Goal: Transaction & Acquisition: Obtain resource

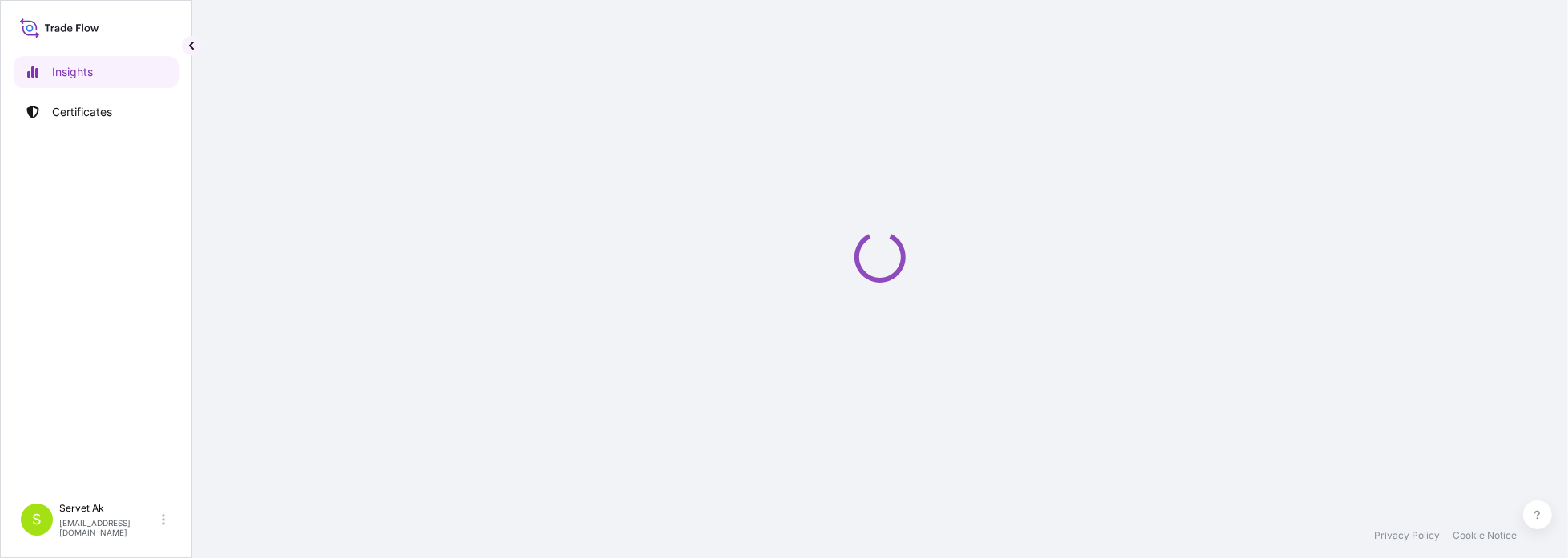
select select "2025"
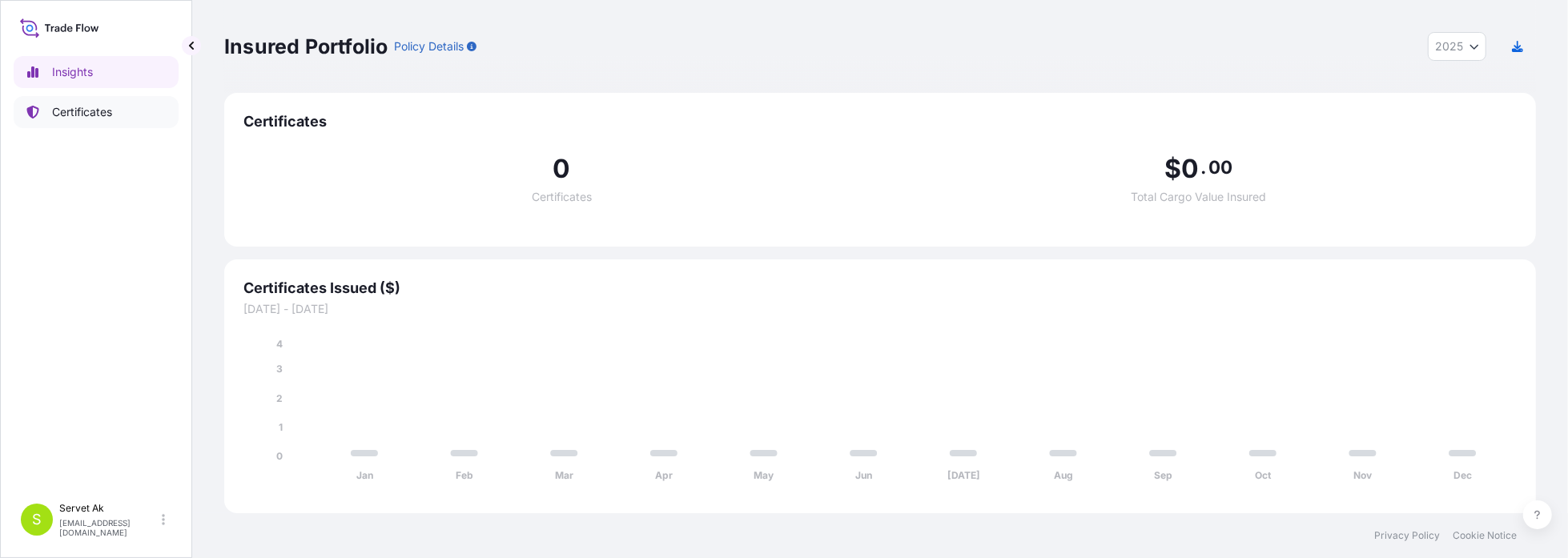
click at [100, 107] on p "Certificates" at bounding box center [83, 112] width 60 height 16
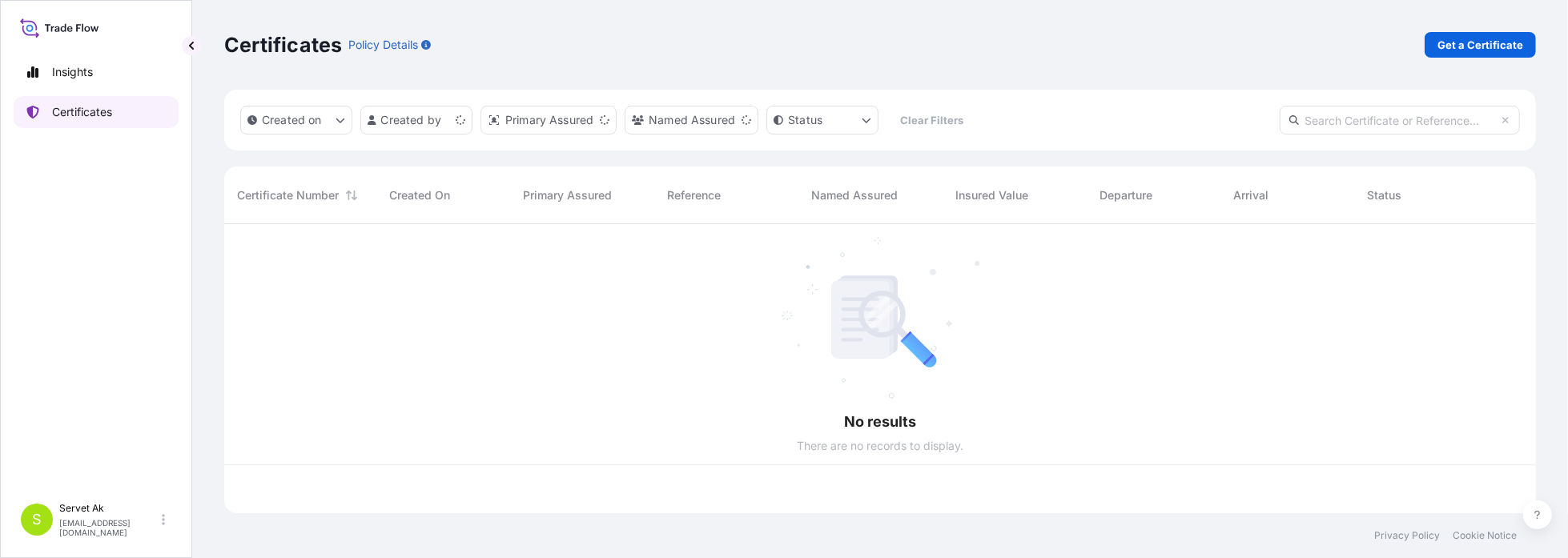
scroll to position [286, 1300]
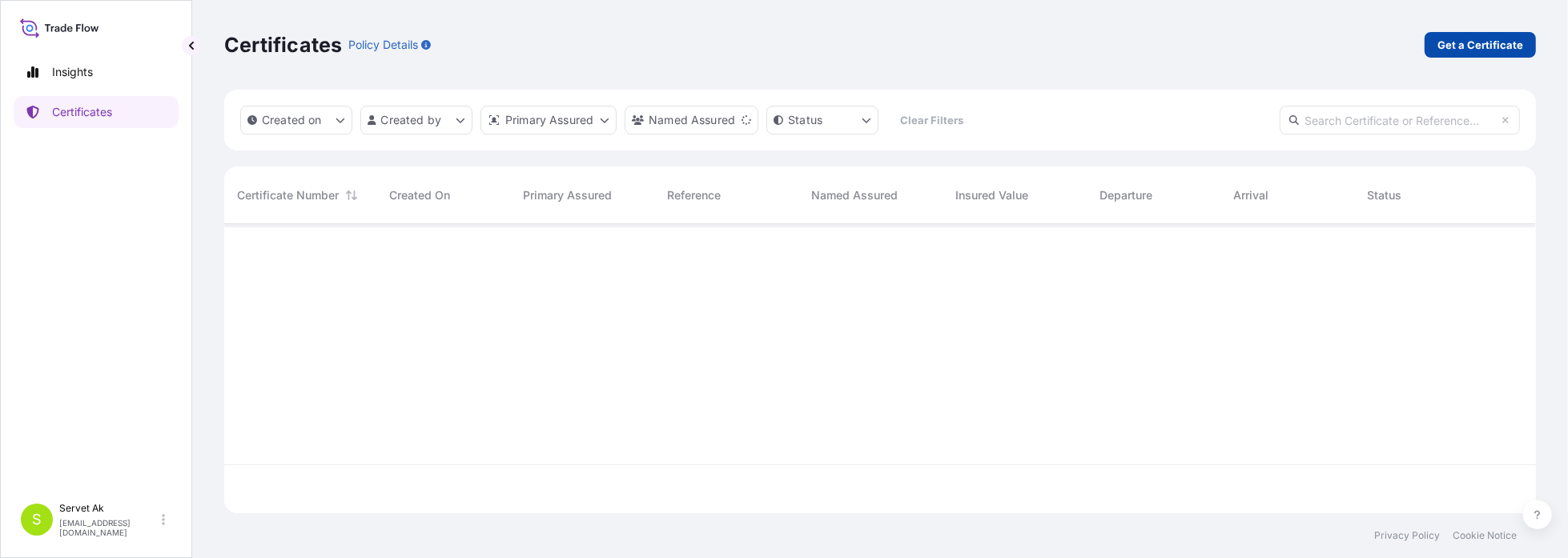
click at [1481, 40] on p "Get a Certificate" at bounding box center [1480, 44] width 85 height 16
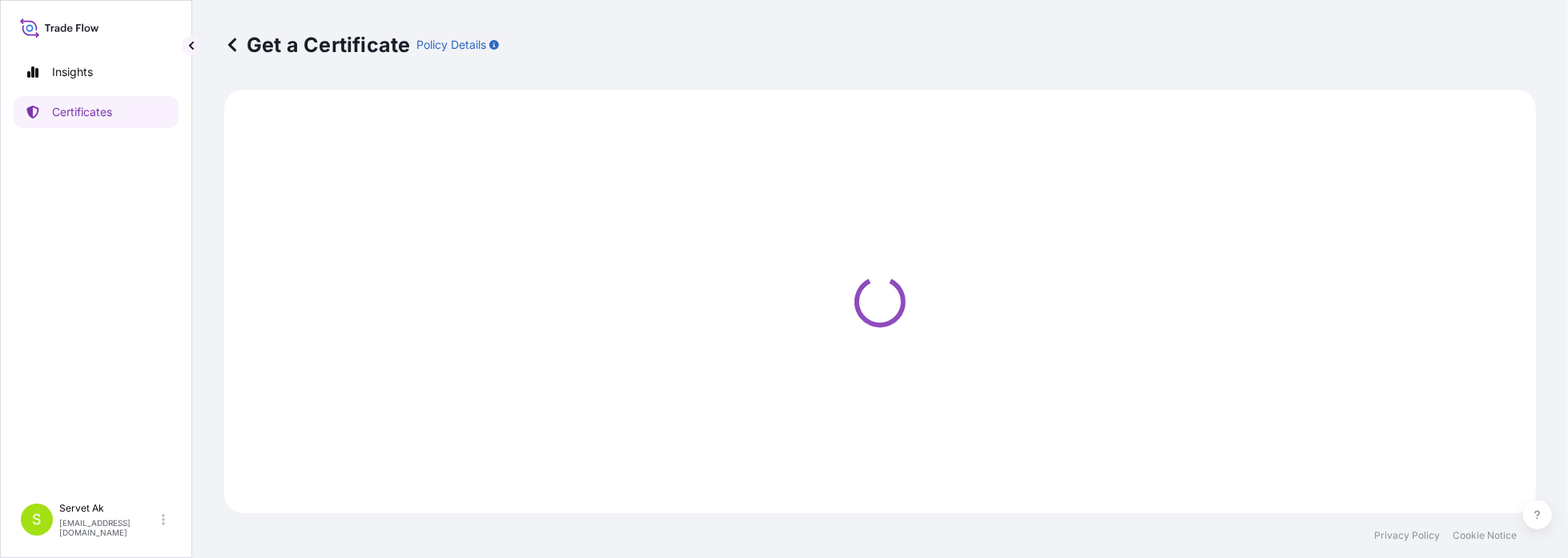
select select "Sea"
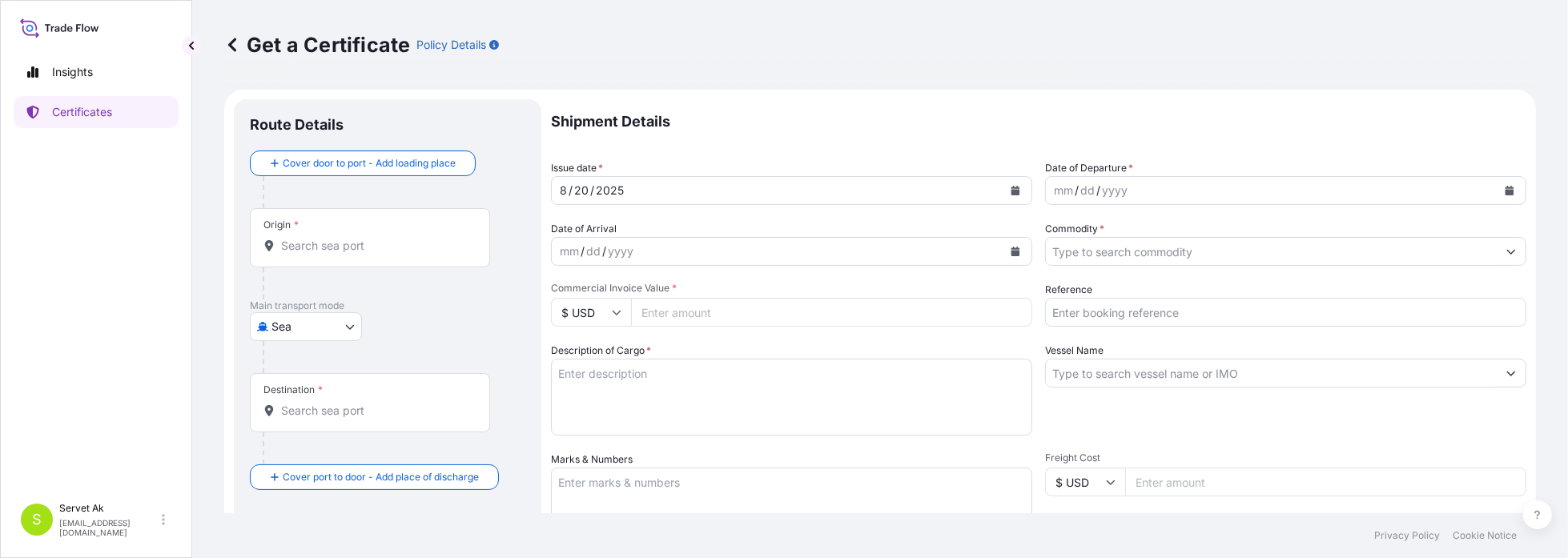
click at [391, 255] on div "Origin *" at bounding box center [369, 237] width 240 height 59
click at [391, 254] on input "Origin *" at bounding box center [376, 246] width 189 height 16
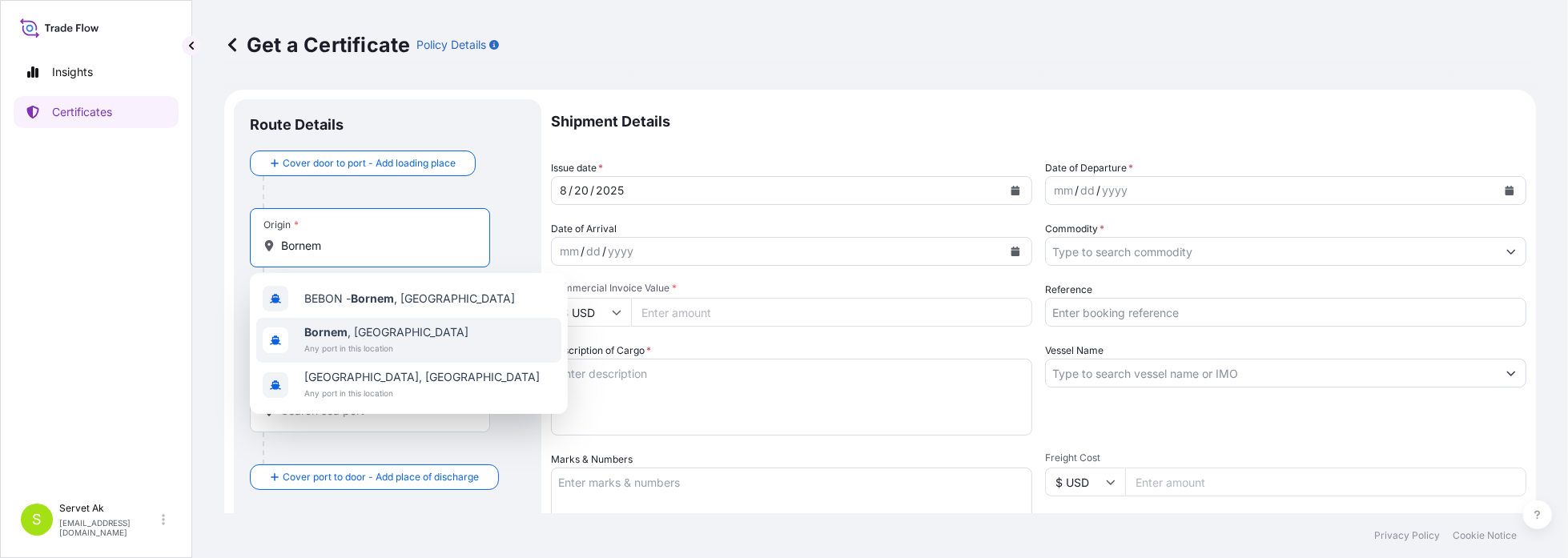
click at [375, 334] on span "Bornem , [GEOGRAPHIC_DATA]" at bounding box center [385, 332] width 164 height 16
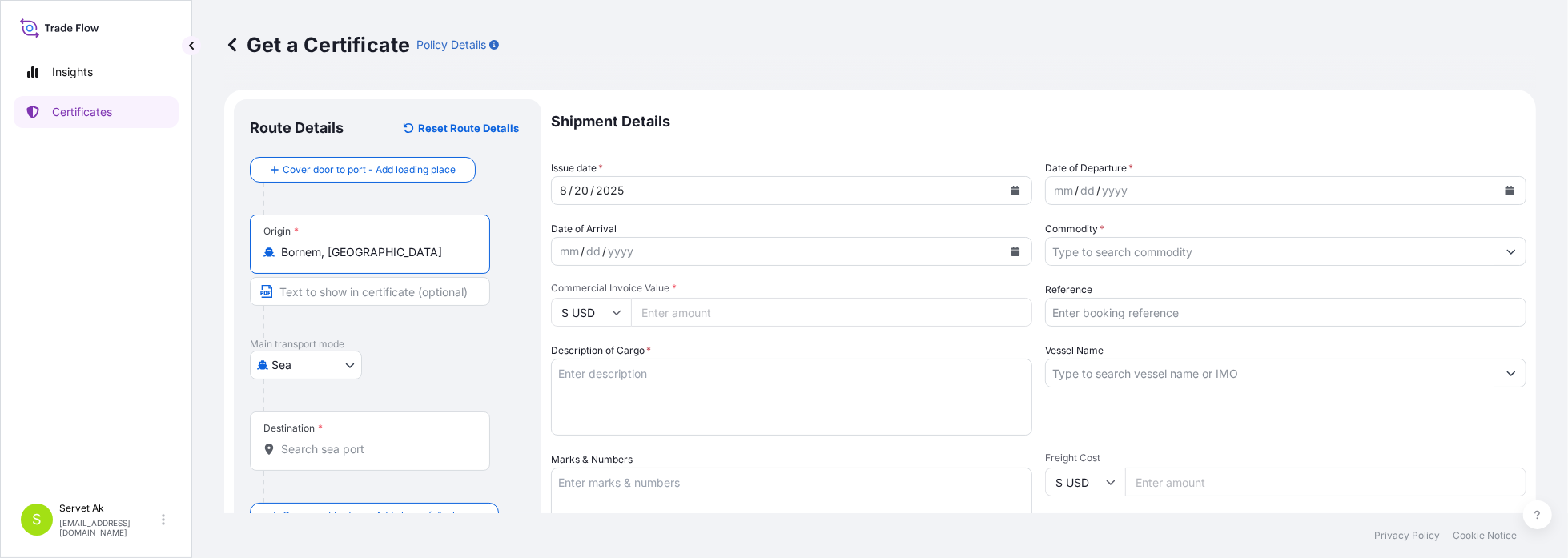
type input "Bornem, [GEOGRAPHIC_DATA]"
click at [346, 365] on body "0 options available. 3 options available. Insights Certificates S Servet Ak [EM…" at bounding box center [784, 279] width 1568 height 558
click at [315, 430] on div "Road" at bounding box center [306, 434] width 99 height 29
select select "Road"
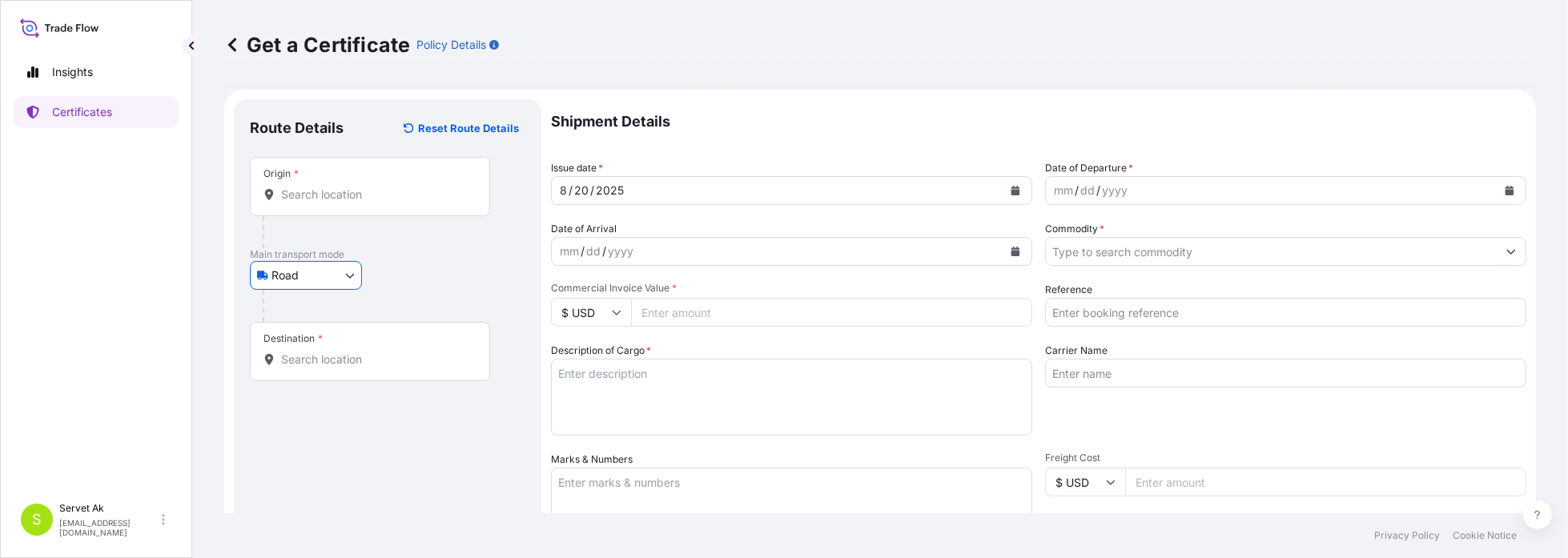
click at [349, 365] on input "Destination *" at bounding box center [376, 359] width 189 height 16
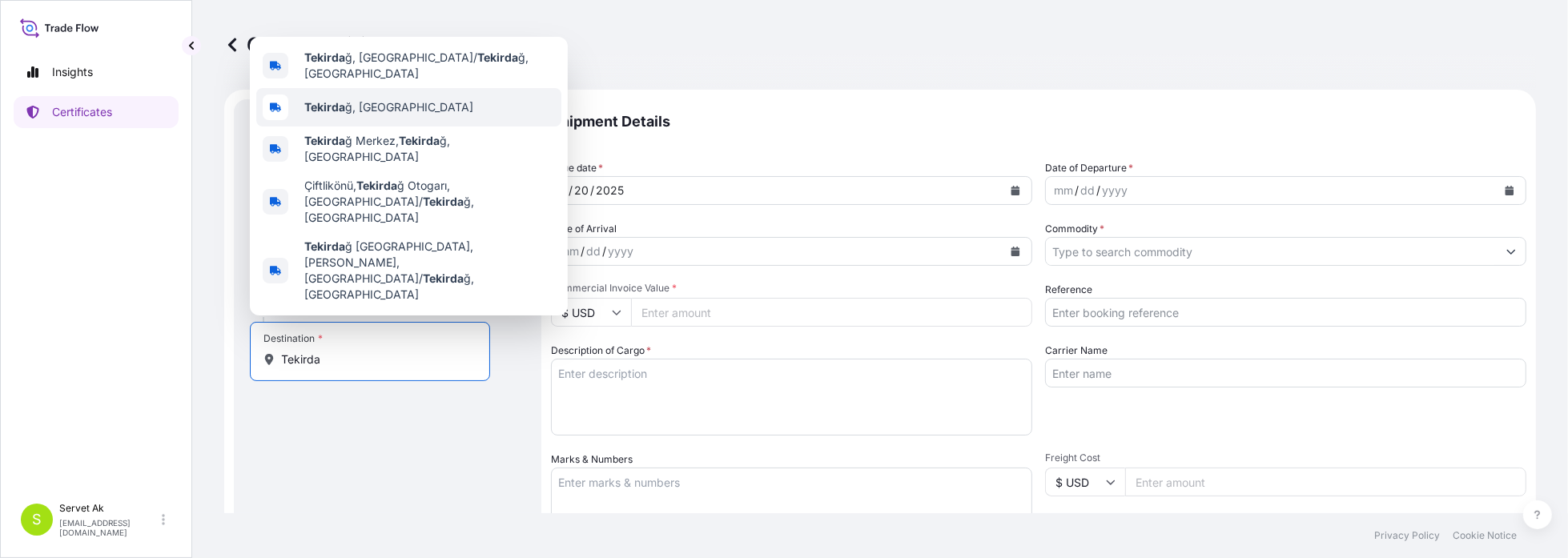
click at [353, 115] on span "Tekirda ğ, [GEOGRAPHIC_DATA]" at bounding box center [388, 107] width 169 height 16
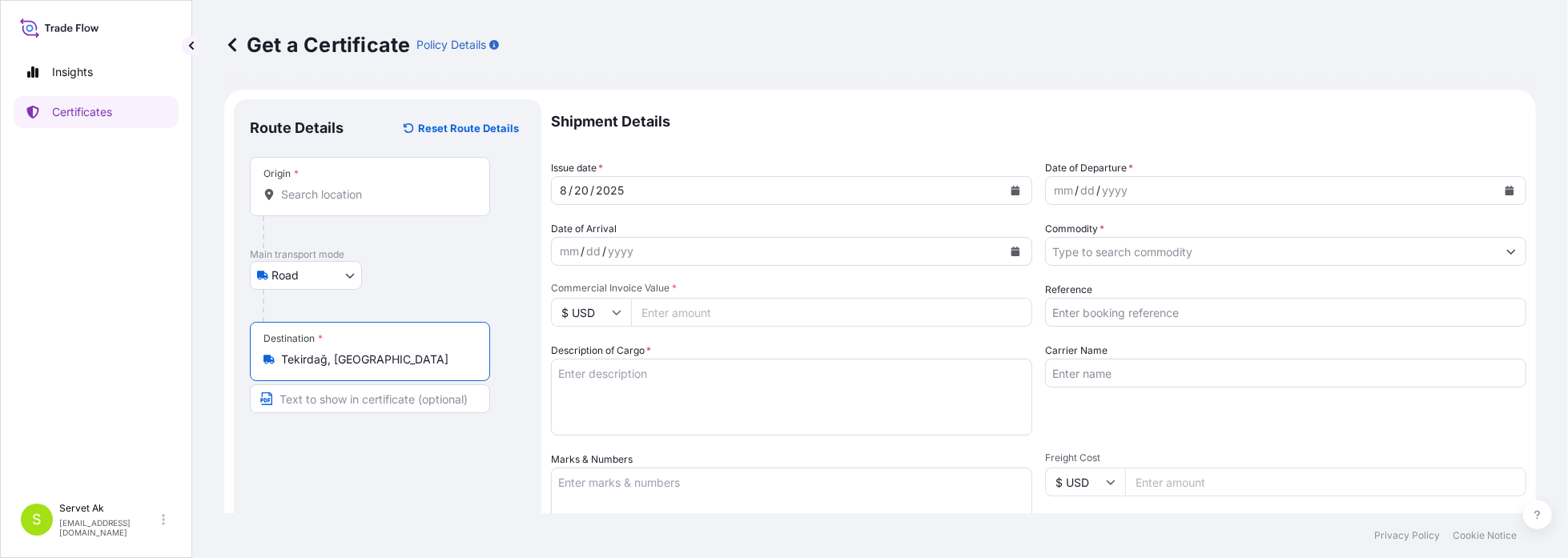
type input "Tekirdağ, [GEOGRAPHIC_DATA]"
click at [341, 199] on input "Origin *" at bounding box center [376, 194] width 189 height 16
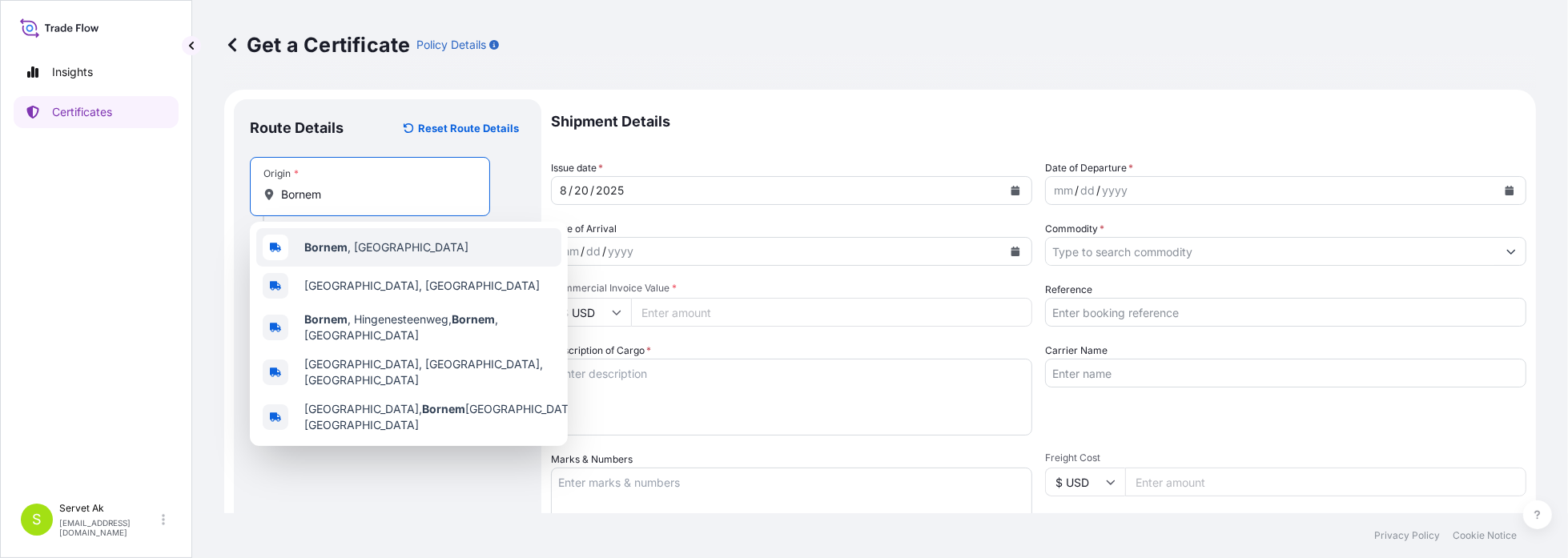
click at [330, 237] on div "Bornem , [GEOGRAPHIC_DATA]" at bounding box center [408, 247] width 305 height 38
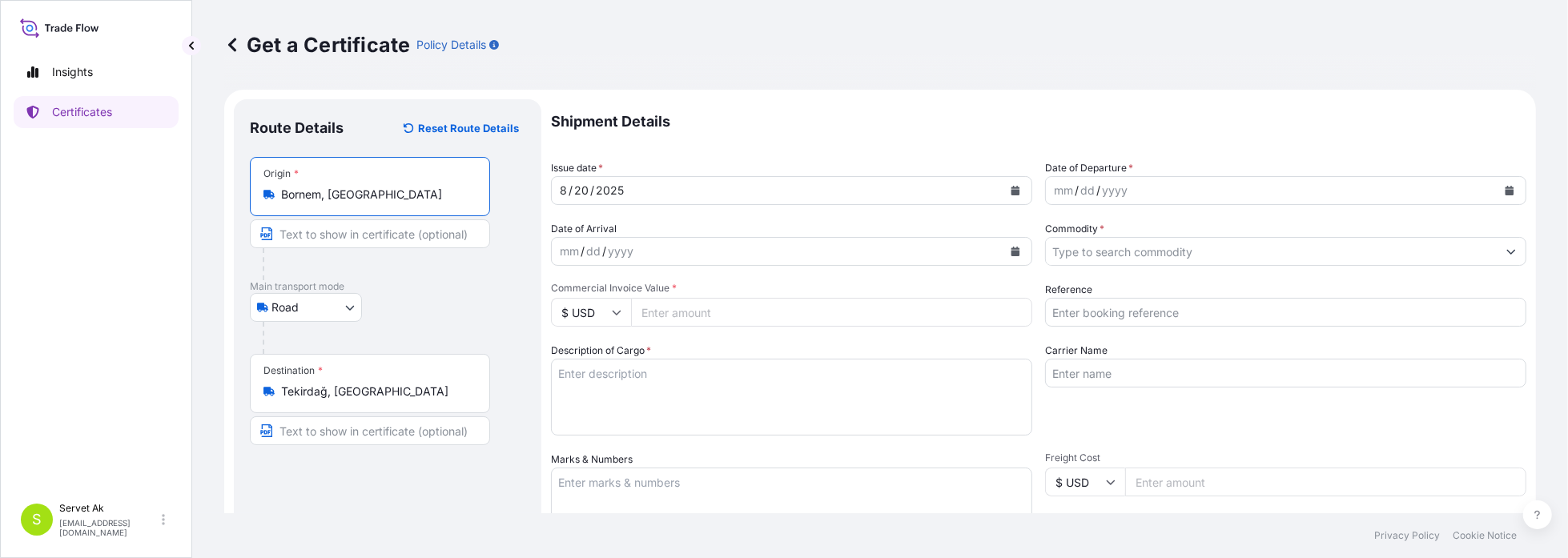
type input "Bornem, [GEOGRAPHIC_DATA]"
click at [1153, 191] on div "mm / dd / yyyy" at bounding box center [1271, 190] width 451 height 29
click at [1502, 182] on button "Calendar" at bounding box center [1509, 190] width 25 height 25
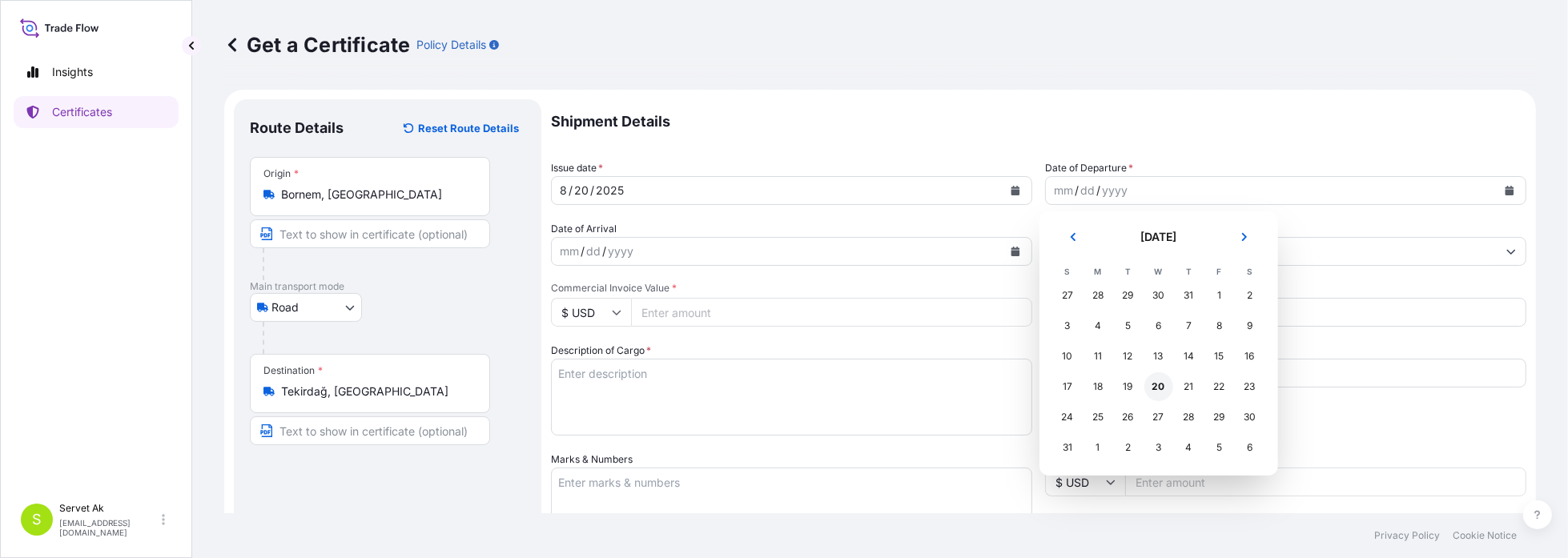
click at [1156, 392] on div "20" at bounding box center [1158, 386] width 29 height 29
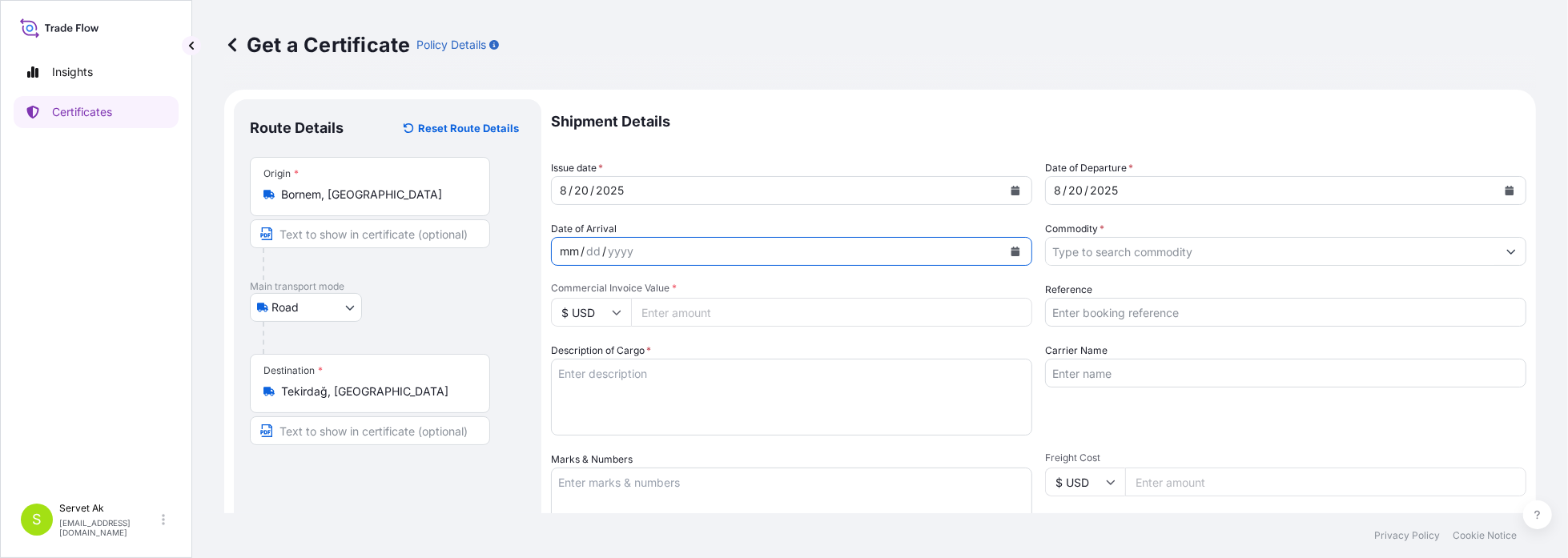
click at [676, 262] on div "mm / dd / yyyy" at bounding box center [776, 251] width 451 height 29
click at [1011, 249] on icon "Calendar" at bounding box center [1016, 251] width 9 height 9
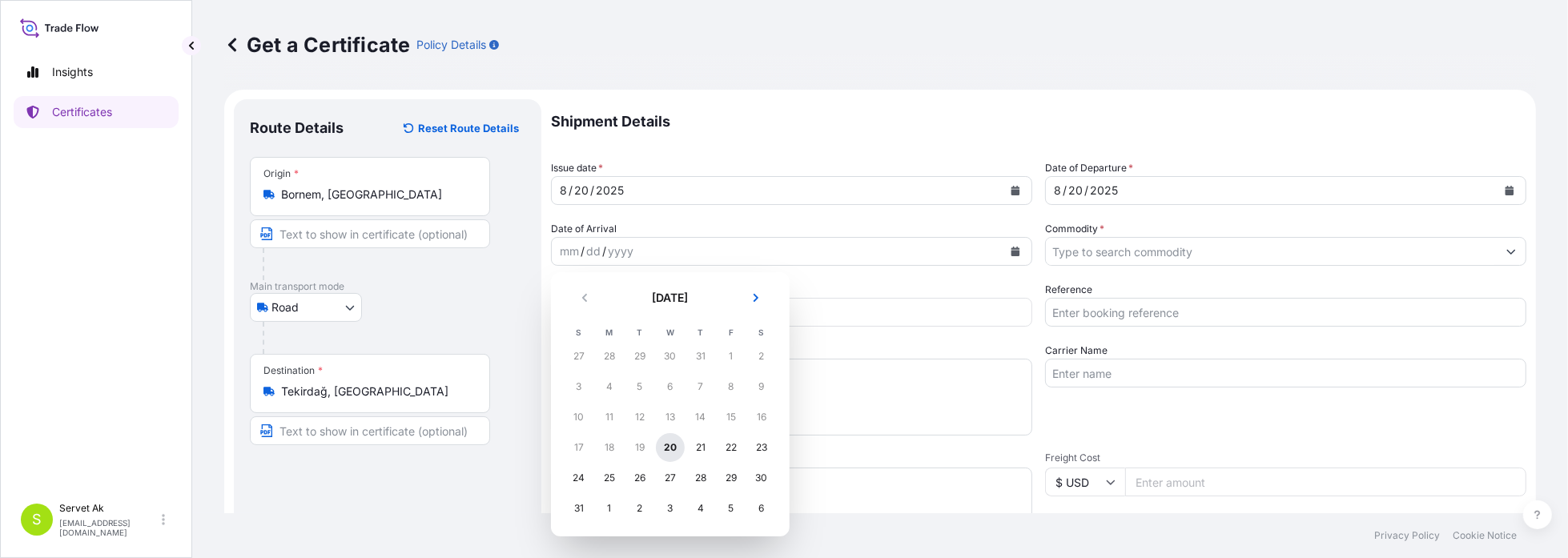
click at [671, 449] on div "20" at bounding box center [670, 447] width 29 height 29
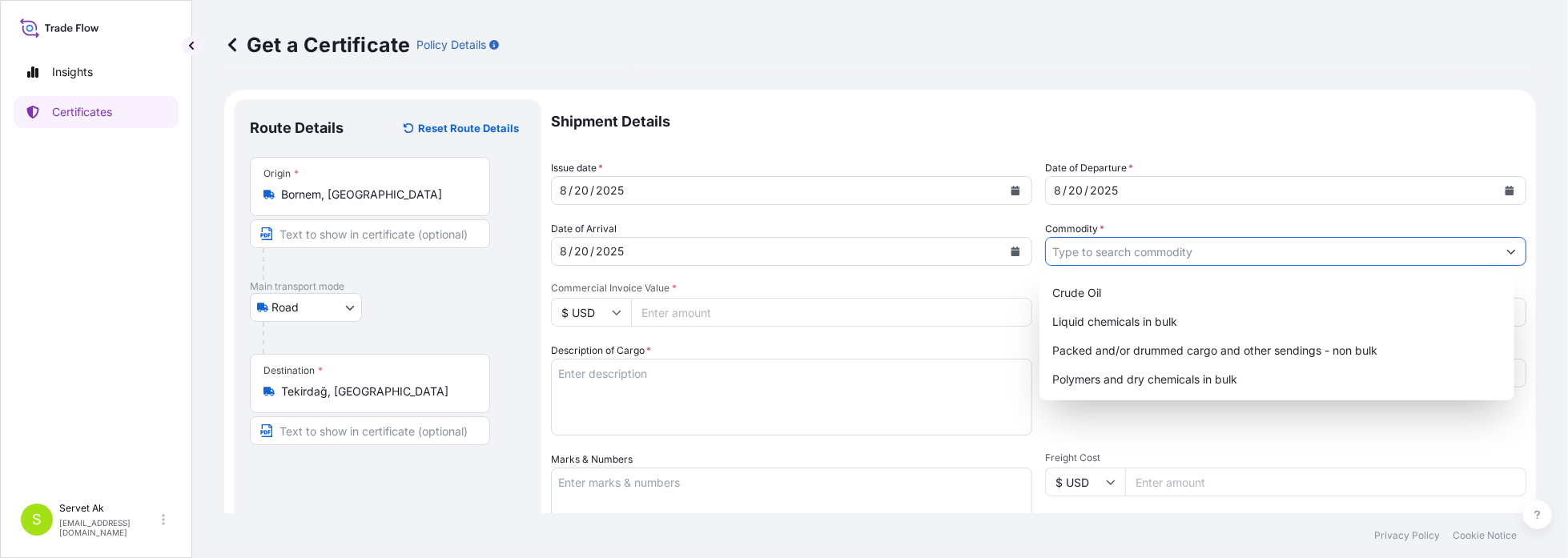
click at [1174, 252] on input "Commodity *" at bounding box center [1271, 251] width 451 height 29
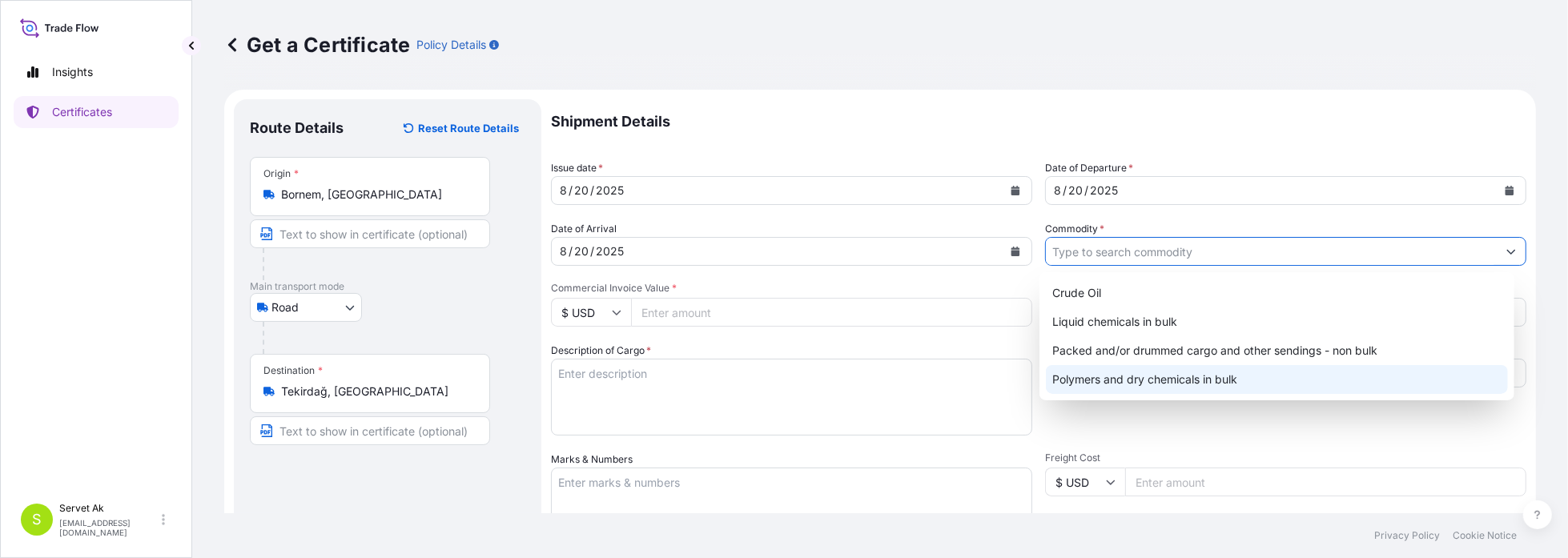
click at [1142, 386] on div "Polymers and dry chemicals in bulk" at bounding box center [1276, 379] width 462 height 29
type input "Polymers and dry chemicals in bulk"
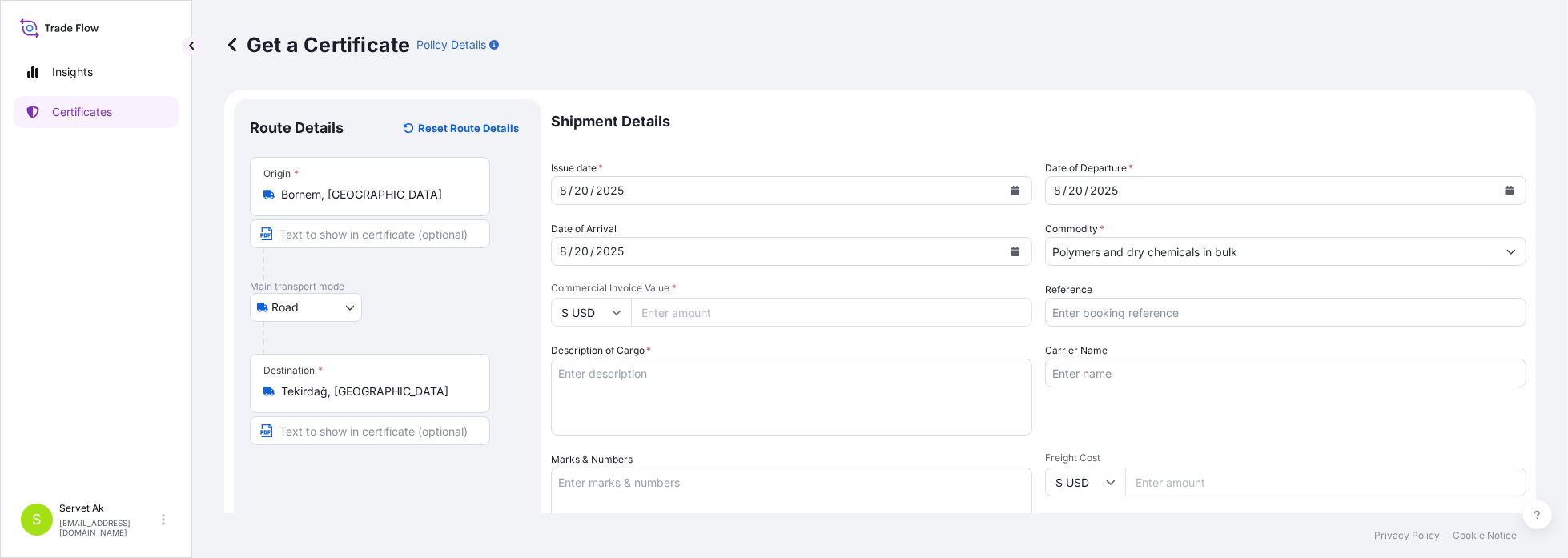
click at [945, 345] on div "Description of Cargo *" at bounding box center [792, 388] width 481 height 93
click at [1112, 317] on input "Reference" at bounding box center [1285, 312] width 481 height 29
paste input "4900882804 5013228631"
type input "4900882804 5013228631"
click at [621, 319] on input "$ USD" at bounding box center [591, 312] width 80 height 29
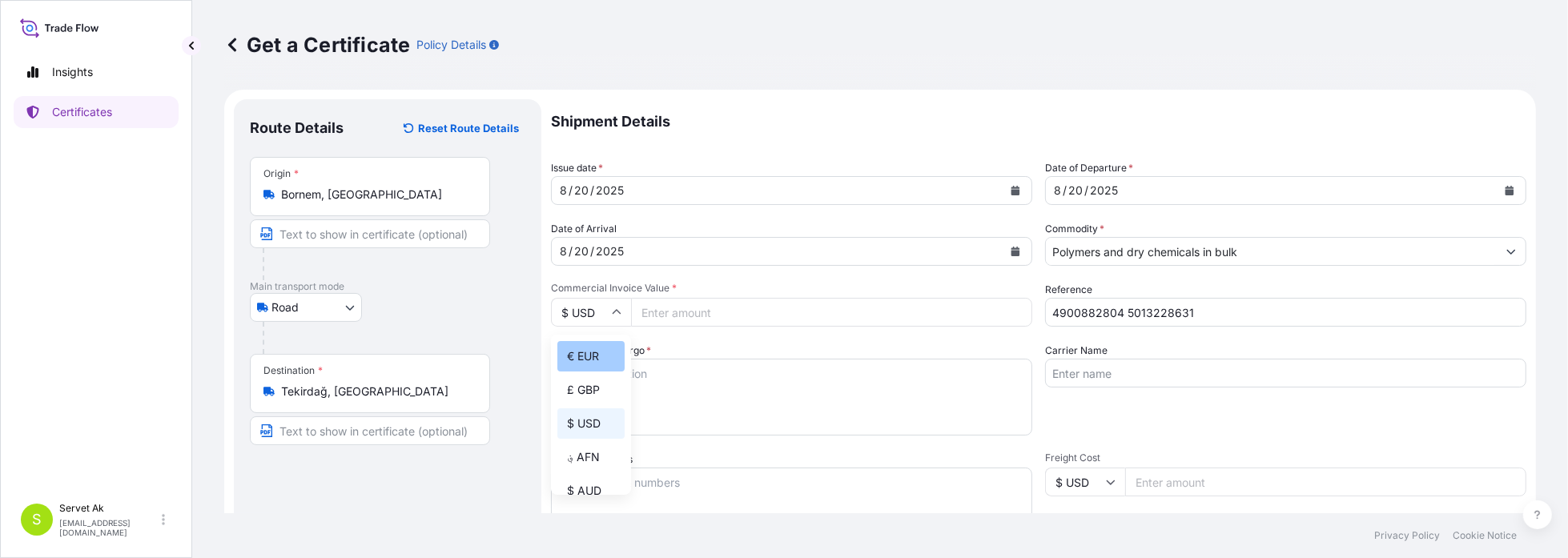
click at [601, 370] on div "€ EUR" at bounding box center [591, 356] width 68 height 30
type input "€ EUR"
click at [646, 319] on input "Commercial Invoice Value *" at bounding box center [832, 312] width 401 height 29
type input "24759.60"
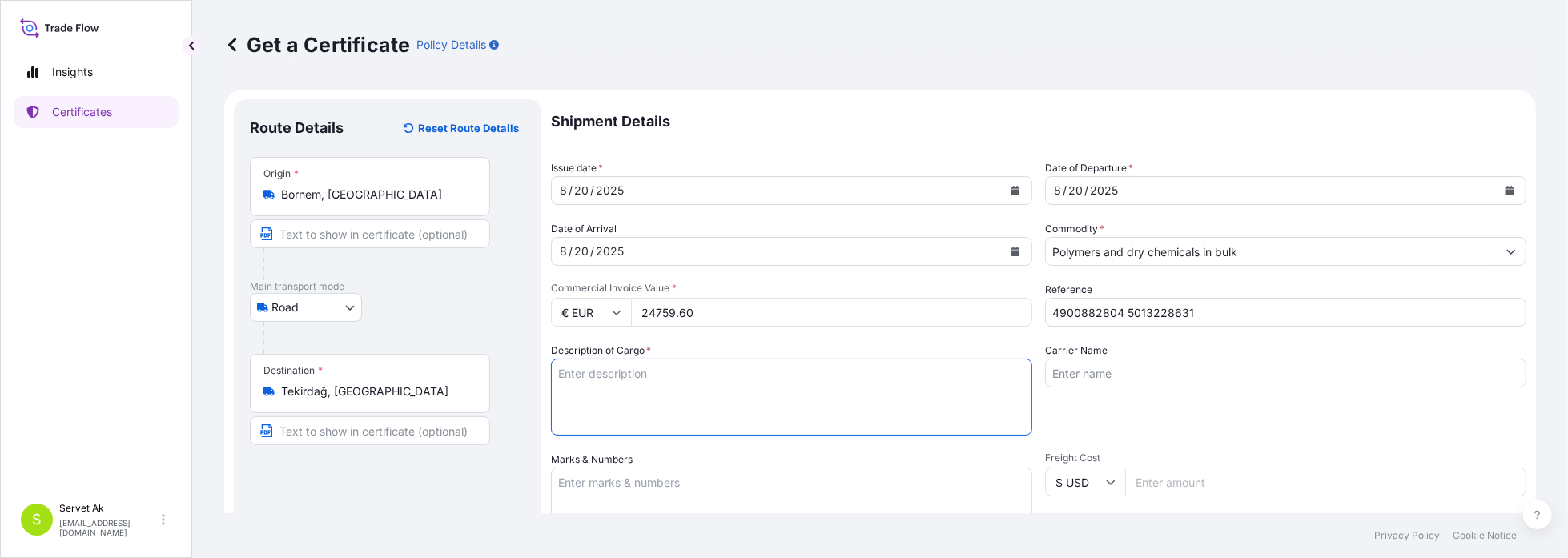
click at [736, 379] on textarea "Description of Cargo *" at bounding box center [792, 398] width 481 height 77
click at [1128, 368] on input "Carrier Name" at bounding box center [1285, 373] width 481 height 29
paste input "81 ACG 209"
type input "81 ACG 209"
click at [688, 392] on textarea "Description of Cargo *" at bounding box center [792, 398] width 481 height 77
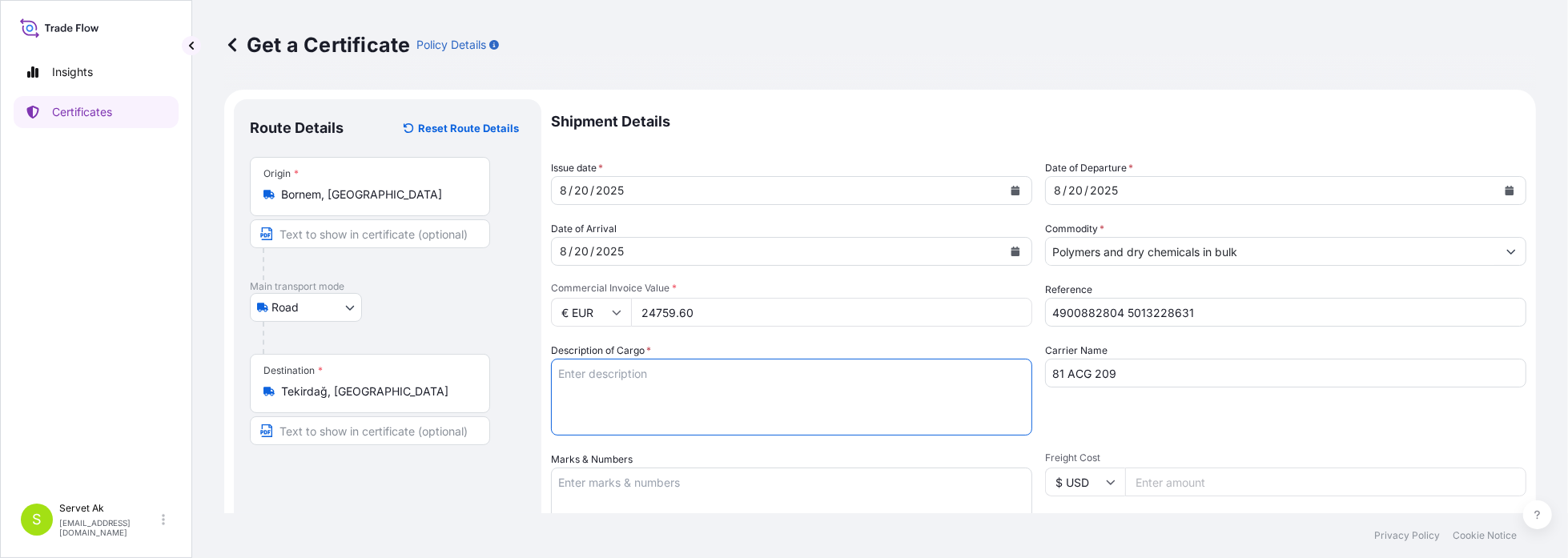
type textarea "B"
drag, startPoint x: 1003, startPoint y: 369, endPoint x: 541, endPoint y: 345, distance: 462.6
click at [541, 345] on form "Route Details Reset Route Details Place of loading Road / Inland Road / Inland …" at bounding box center [880, 504] width 1312 height 827
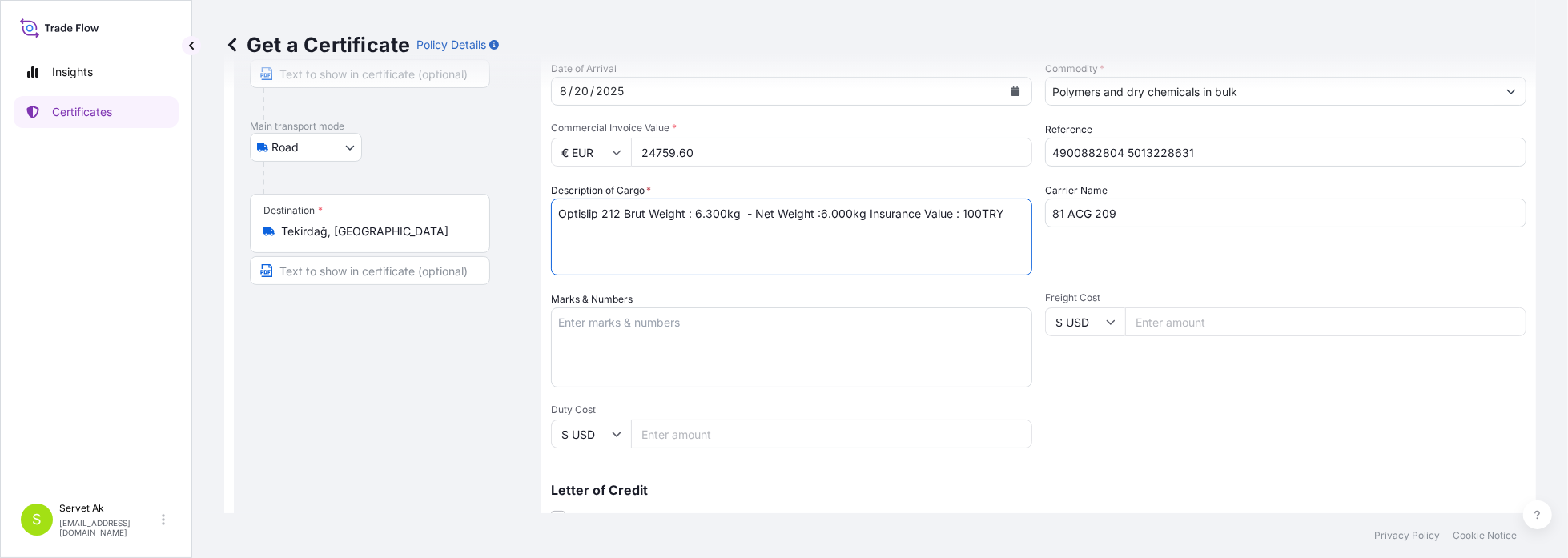
type textarea "Optislip 212 Brut Weight : 6.300kg - Net Weight :6.000kg Insurance Value : 100T…"
click at [609, 322] on textarea "Marks & Numbers" at bounding box center [792, 347] width 481 height 80
paste textarea "Optislip 212 Brut Weight : 6.300kg - Net Weight :6.000kg Insurance Value : 100T…"
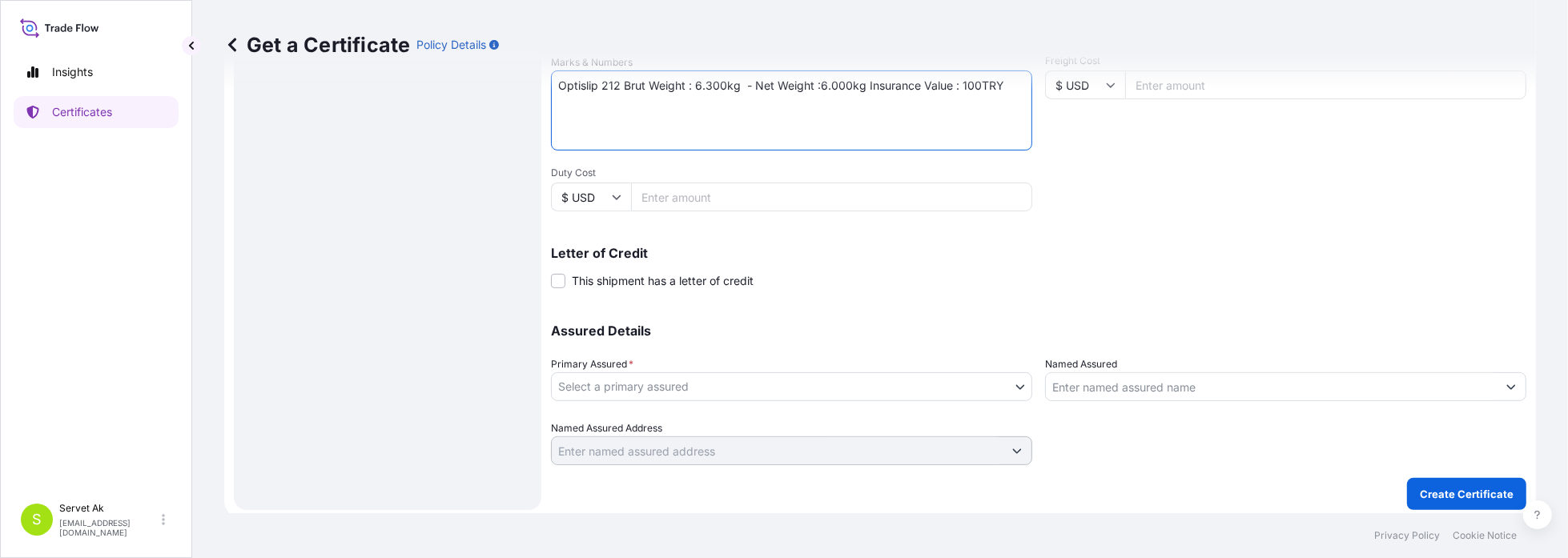
scroll to position [400, 0]
type textarea "Optislip 212 Brut Weight : 6.300kg - Net Weight :6.000kg Insurance Value : 100T…"
click at [812, 384] on body "Insights Certificates S Servet Ak [EMAIL_ADDRESS][DOMAIN_NAME] Get a Certificat…" at bounding box center [784, 279] width 1568 height 558
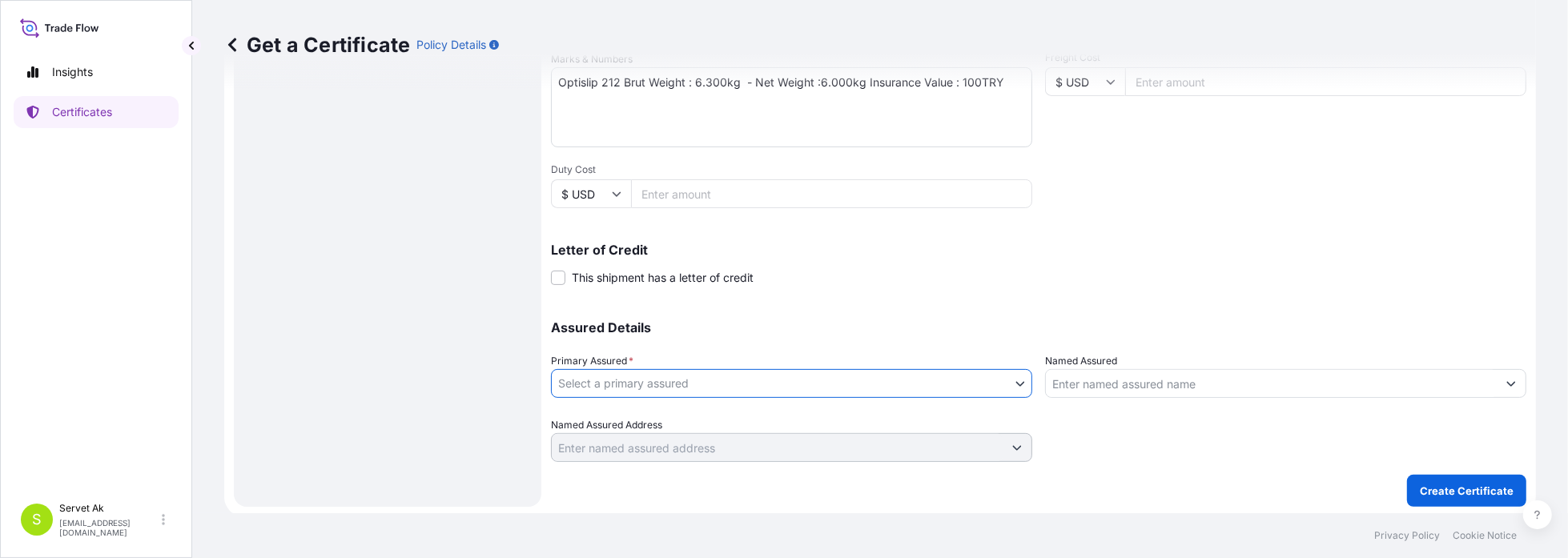
select select "32057"
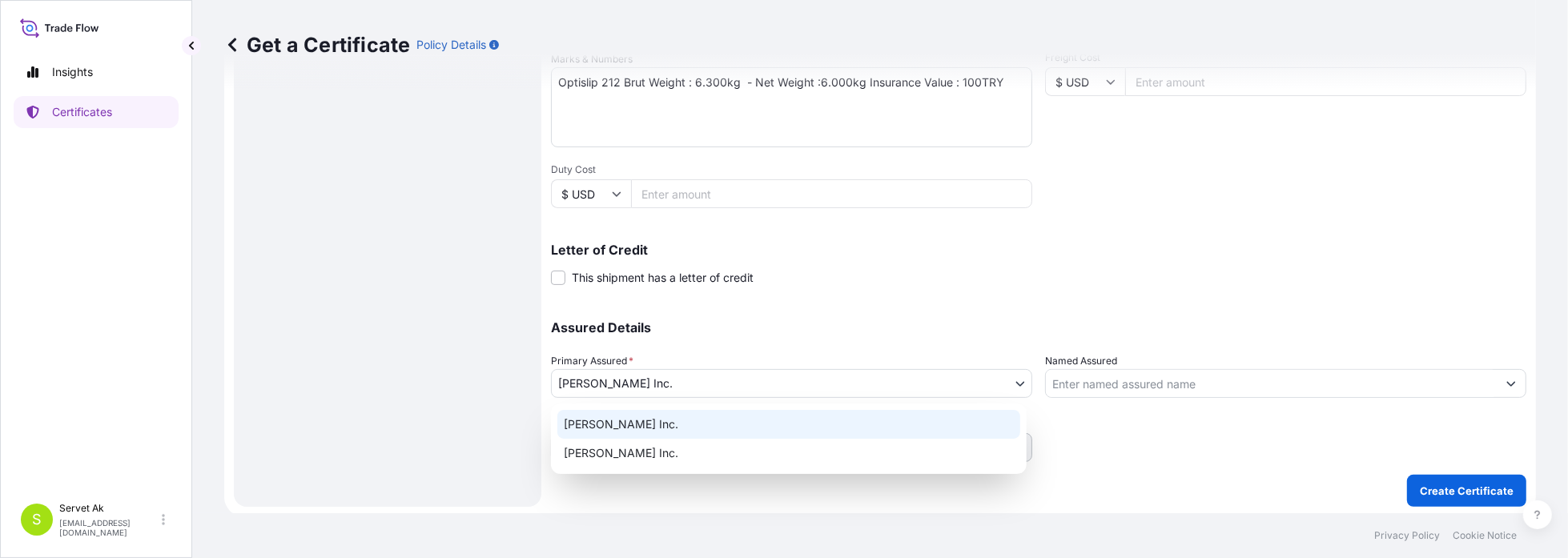
click at [671, 377] on body "Insights Certificates S Servet Ak [EMAIL_ADDRESS][DOMAIN_NAME] Get a Certificat…" at bounding box center [784, 279] width 1568 height 558
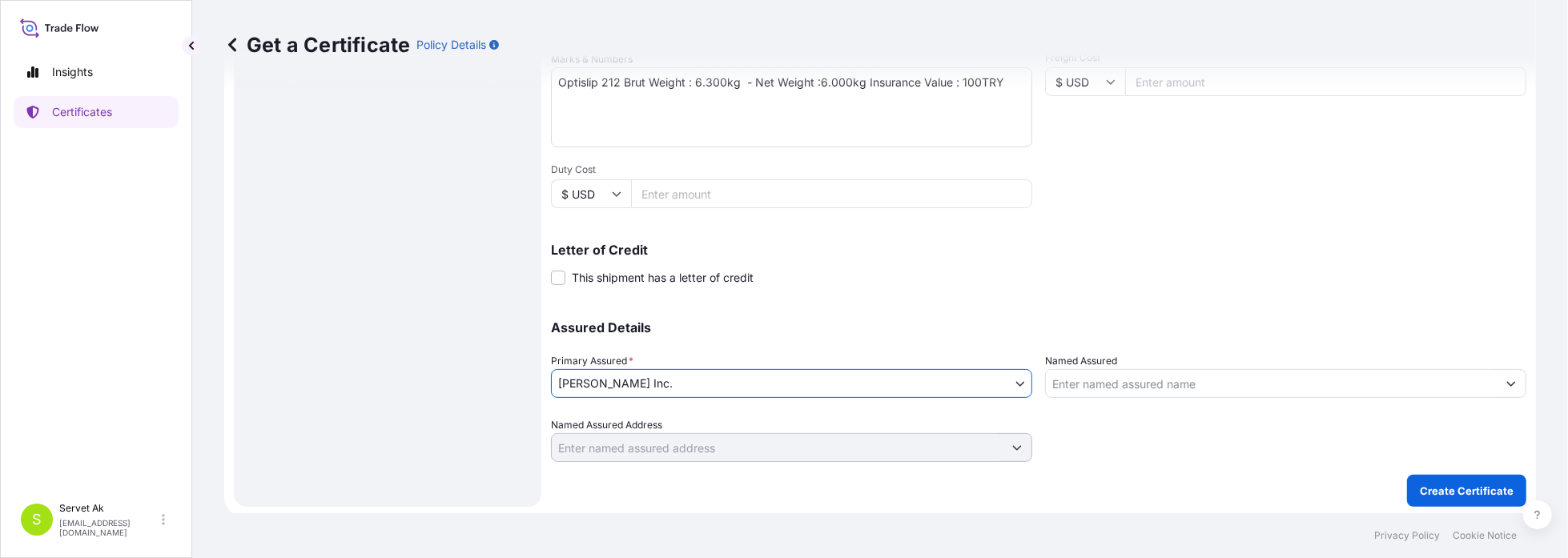
click at [1151, 377] on input "Named Assured" at bounding box center [1271, 384] width 451 height 29
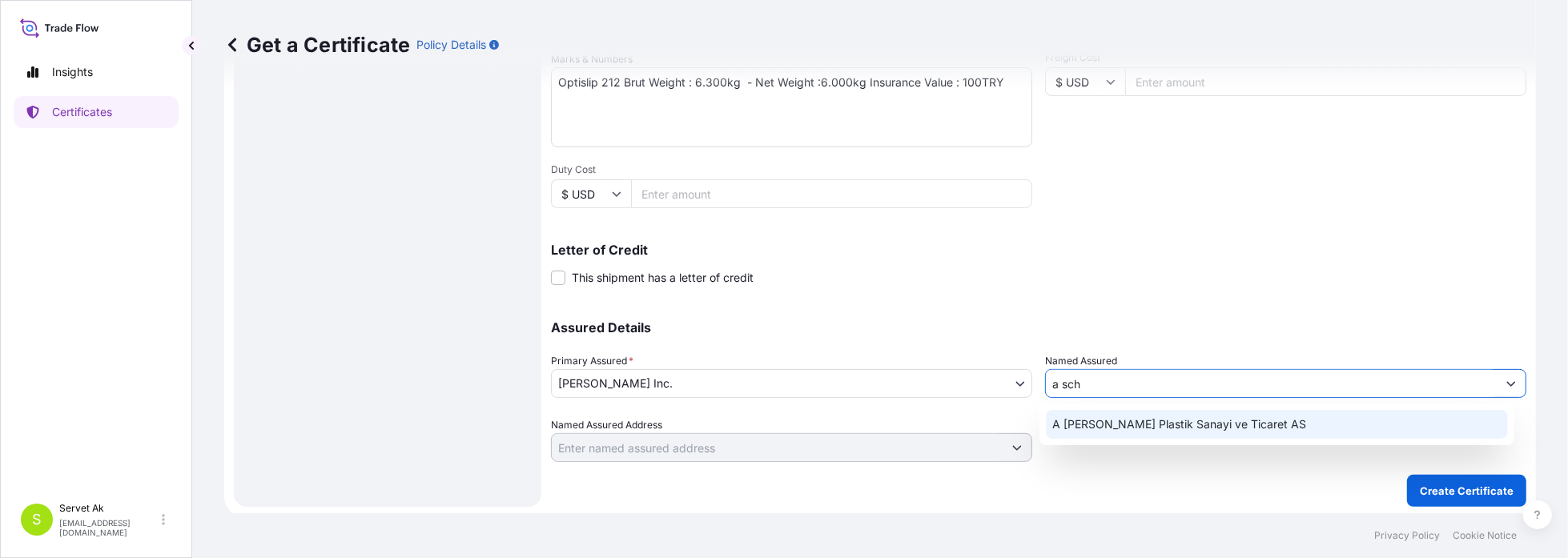
click at [1167, 413] on div "A [PERSON_NAME] Plastik Sanayi ve Ticaret AS" at bounding box center [1276, 424] width 462 height 29
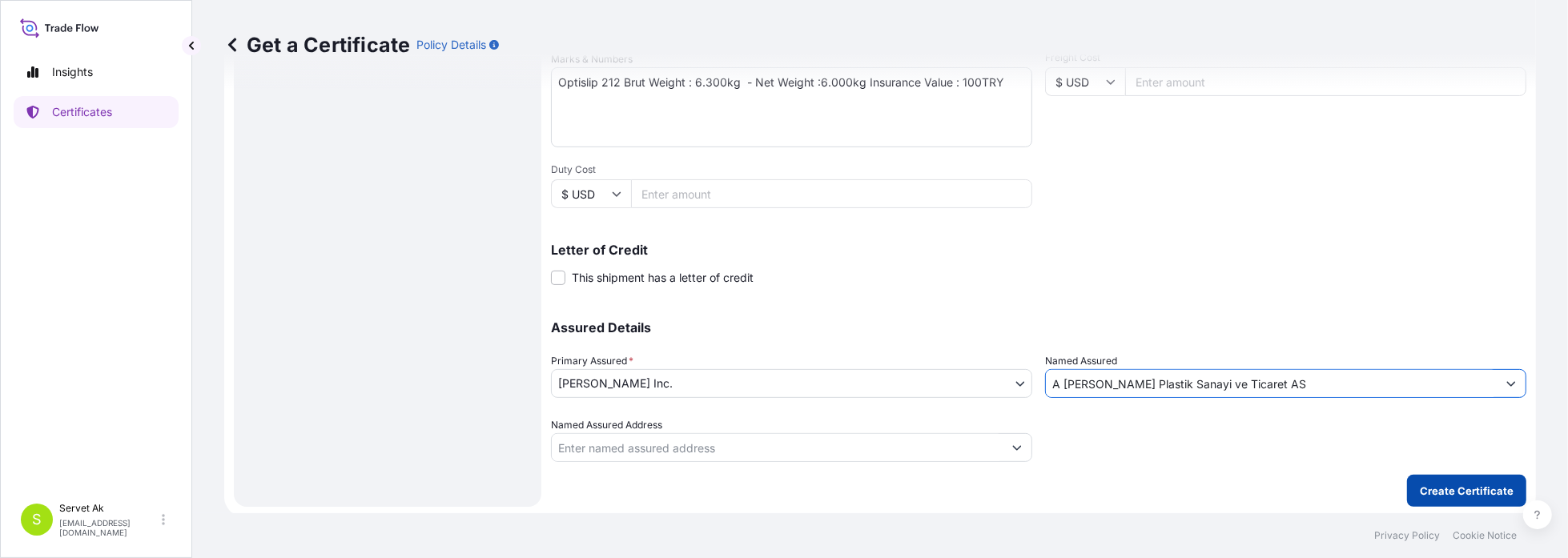
type input "A [PERSON_NAME] Plastik Sanayi ve Ticaret AS"
click at [1440, 493] on p "Create Certificate" at bounding box center [1467, 490] width 94 height 16
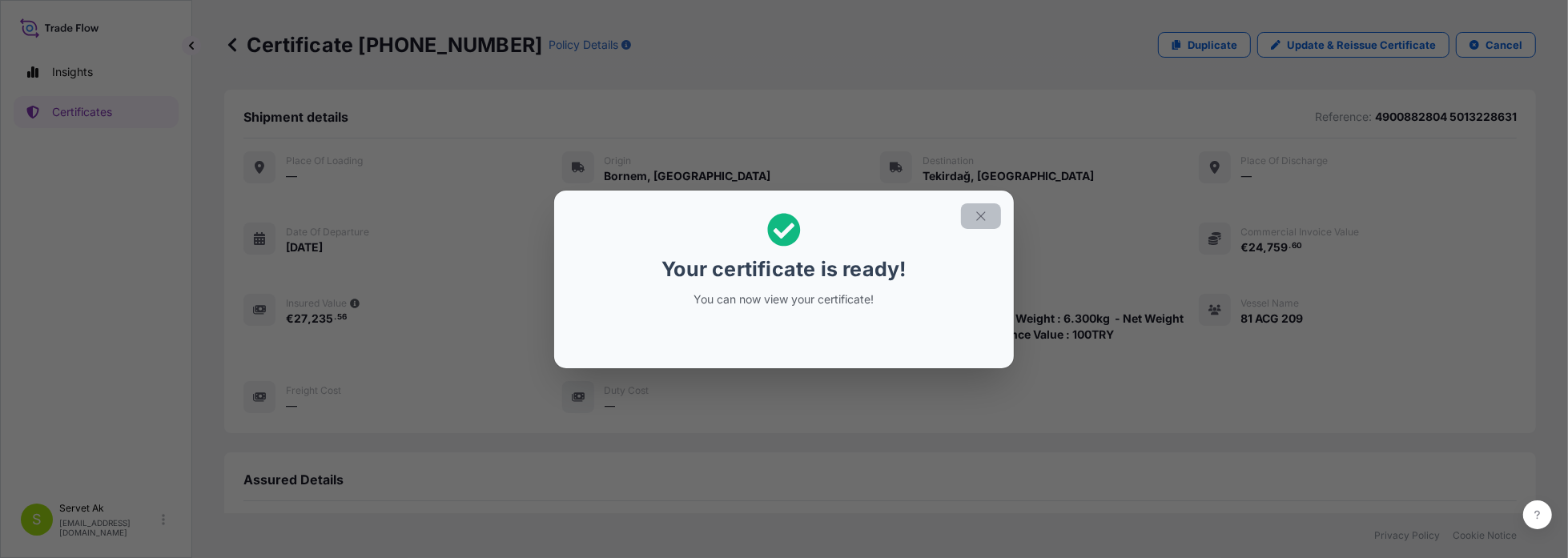
click at [986, 213] on icon "button" at bounding box center [980, 216] width 14 height 14
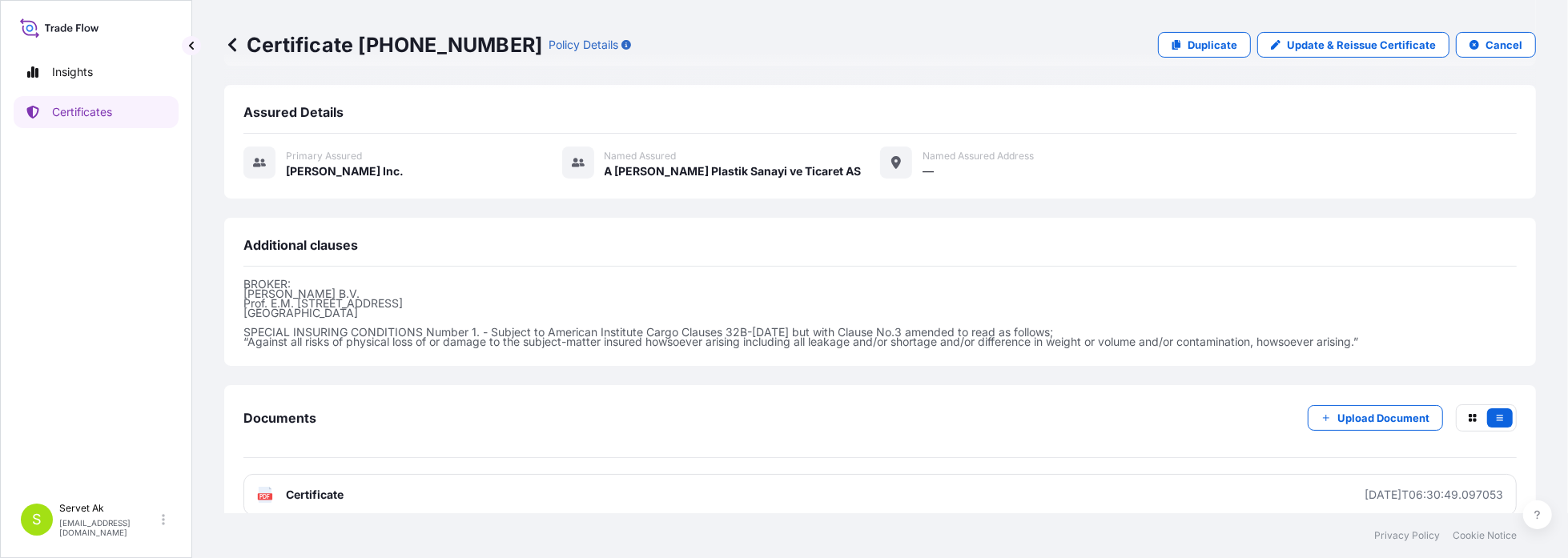
scroll to position [385, 0]
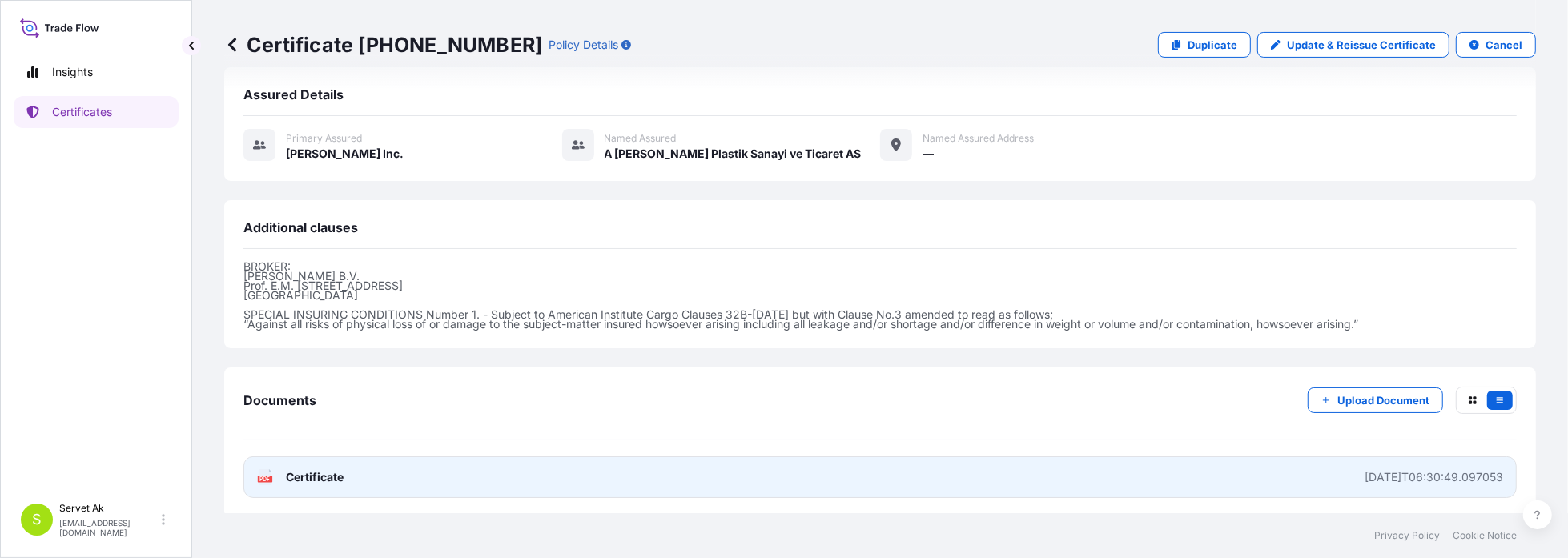
click at [1273, 469] on link "PDF Certificate [DATE]T06:30:49.097053" at bounding box center [881, 477] width 1274 height 41
